Goal: Transaction & Acquisition: Purchase product/service

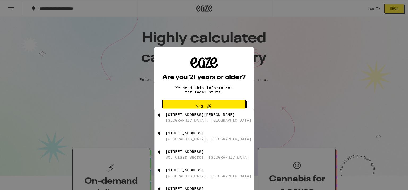
click at [205, 105] on span at bounding box center [207, 106] width 9 height 7
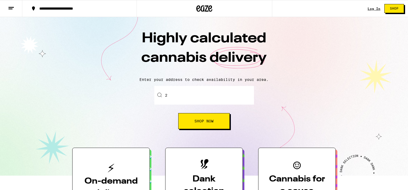
click at [196, 99] on input "2" at bounding box center [204, 95] width 100 height 19
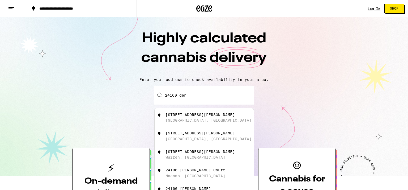
click at [201, 116] on div "[STREET_ADDRESS][PERSON_NAME]" at bounding box center [199, 114] width 69 height 4
type input "[STREET_ADDRESS][PERSON_NAME]"
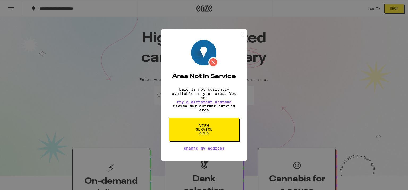
click at [204, 109] on link "view our current service area" at bounding box center [206, 108] width 57 height 8
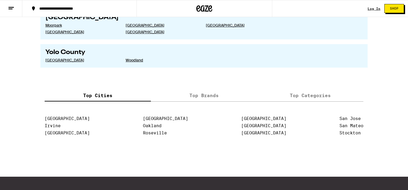
scroll to position [1060, 0]
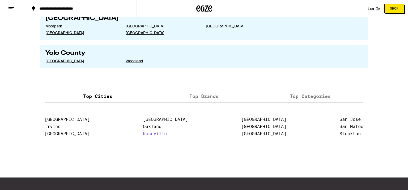
click at [153, 131] on link "Roseville" at bounding box center [155, 133] width 24 height 5
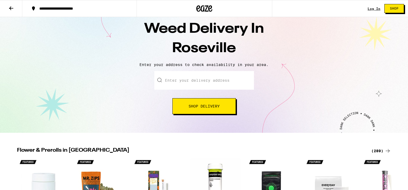
scroll to position [15, 0]
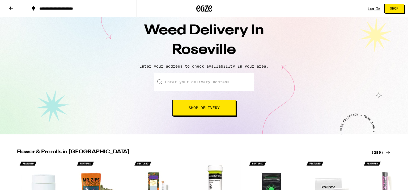
click at [203, 81] on input "Enter your delivery address" at bounding box center [204, 81] width 100 height 19
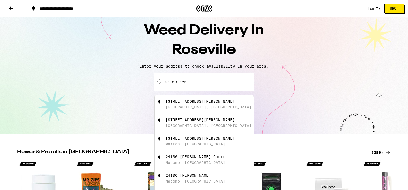
click at [187, 104] on div "[STREET_ADDRESS][PERSON_NAME]" at bounding box center [212, 104] width 95 height 10
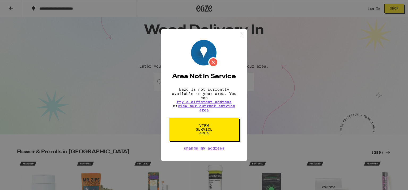
click at [239, 31] on img at bounding box center [242, 34] width 7 height 7
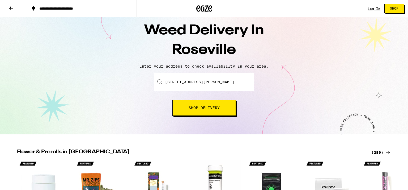
click at [240, 76] on input "[STREET_ADDRESS][PERSON_NAME]" at bounding box center [204, 81] width 100 height 19
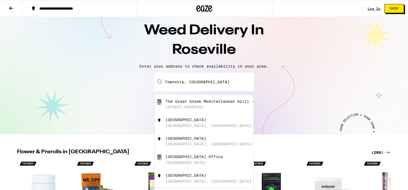
drag, startPoint x: 204, startPoint y: 80, endPoint x: 160, endPoint y: 83, distance: 44.4
click at [160, 83] on div "Township, [GEOGRAPHIC_DATA] The Great Greek Mediterranean Grill - [GEOGRAPHIC_D…" at bounding box center [204, 81] width 100 height 19
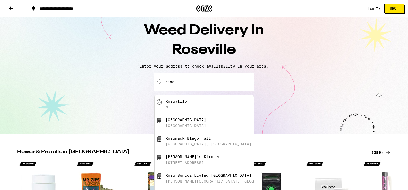
click at [197, 127] on div "[GEOGRAPHIC_DATA]" at bounding box center [185, 125] width 41 height 4
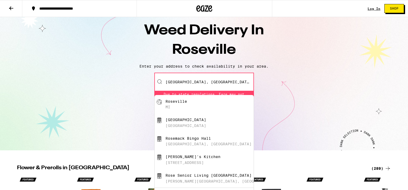
click at [246, 79] on input "[GEOGRAPHIC_DATA], [GEOGRAPHIC_DATA], [GEOGRAPHIC_DATA]" at bounding box center [204, 81] width 100 height 19
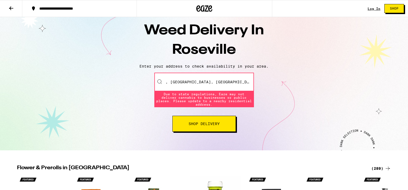
click at [167, 81] on input ", [GEOGRAPHIC_DATA], [GEOGRAPHIC_DATA]" at bounding box center [204, 81] width 100 height 19
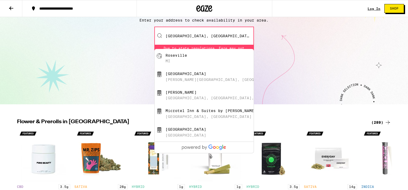
scroll to position [62, 0]
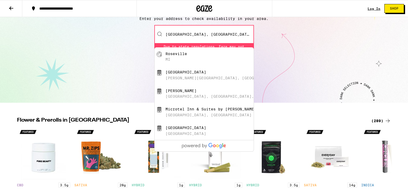
click at [192, 57] on div "Roseville [GEOGRAPHIC_DATA]" at bounding box center [212, 56] width 95 height 10
type input "[GEOGRAPHIC_DATA], [GEOGRAPHIC_DATA]"
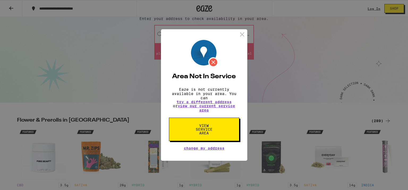
click at [213, 133] on span "View Service Area" at bounding box center [203, 128] width 27 height 11
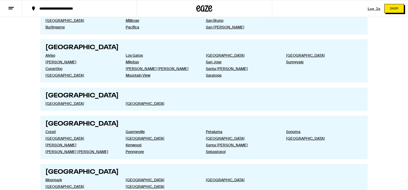
scroll to position [922, 0]
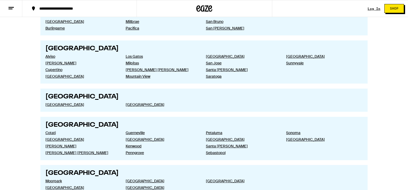
click at [213, 133] on section "[GEOGRAPHIC_DATA] [GEOGRAPHIC_DATA][PERSON_NAME][GEOGRAPHIC_DATA][PERSON_NAME] …" at bounding box center [203, 141] width 317 height 27
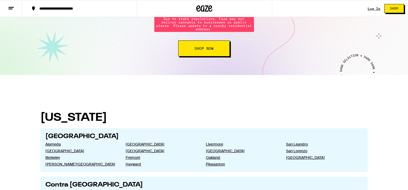
scroll to position [0, 0]
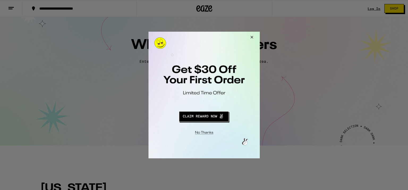
click at [251, 35] on button "Close Modal" at bounding box center [250, 38] width 14 height 13
